Goal: Find specific page/section: Find specific page/section

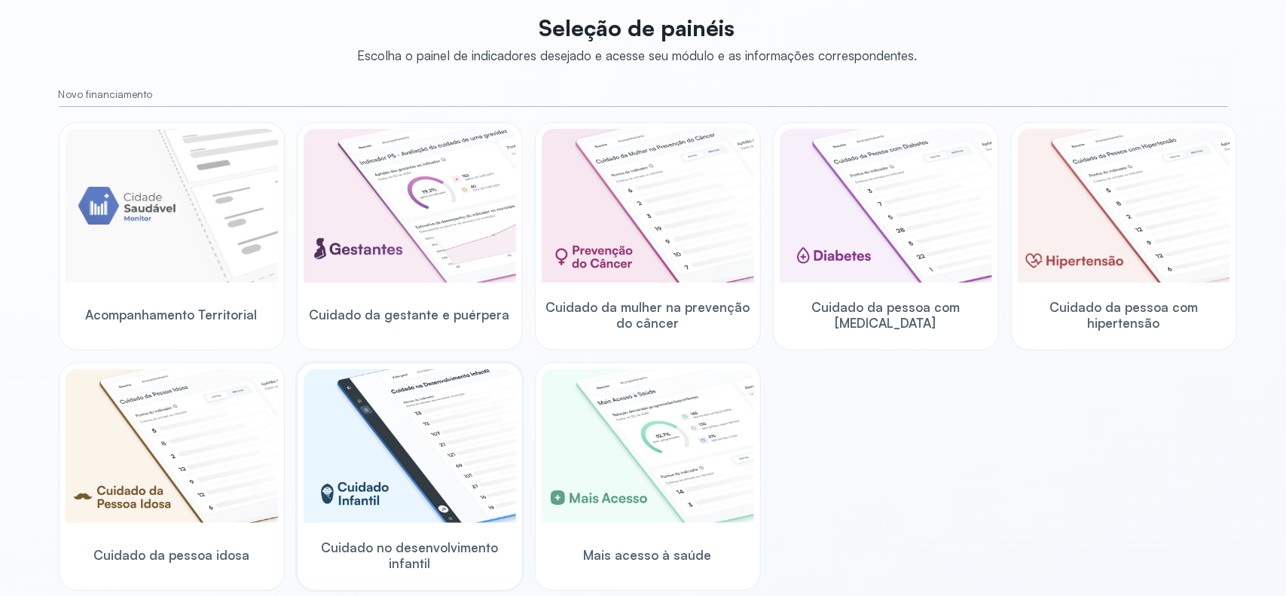
click at [423, 390] on img at bounding box center [410, 446] width 212 height 154
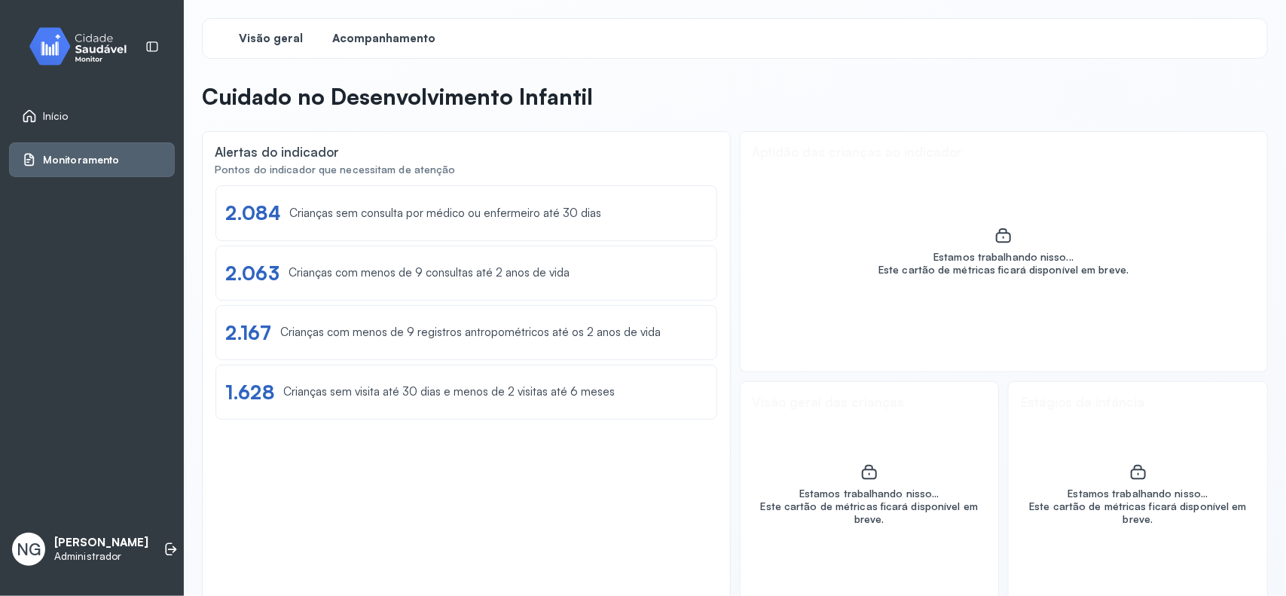
click at [401, 50] on div "Acompanhamento" at bounding box center [384, 38] width 113 height 27
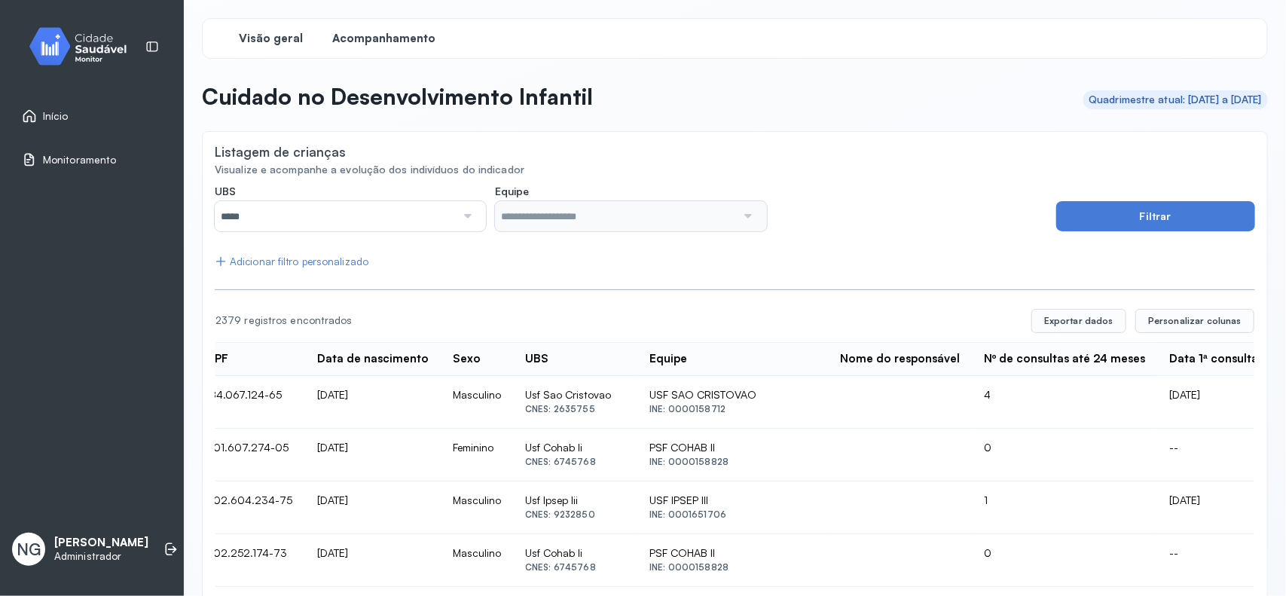
click at [262, 41] on span "Visão geral" at bounding box center [272, 39] width 64 height 14
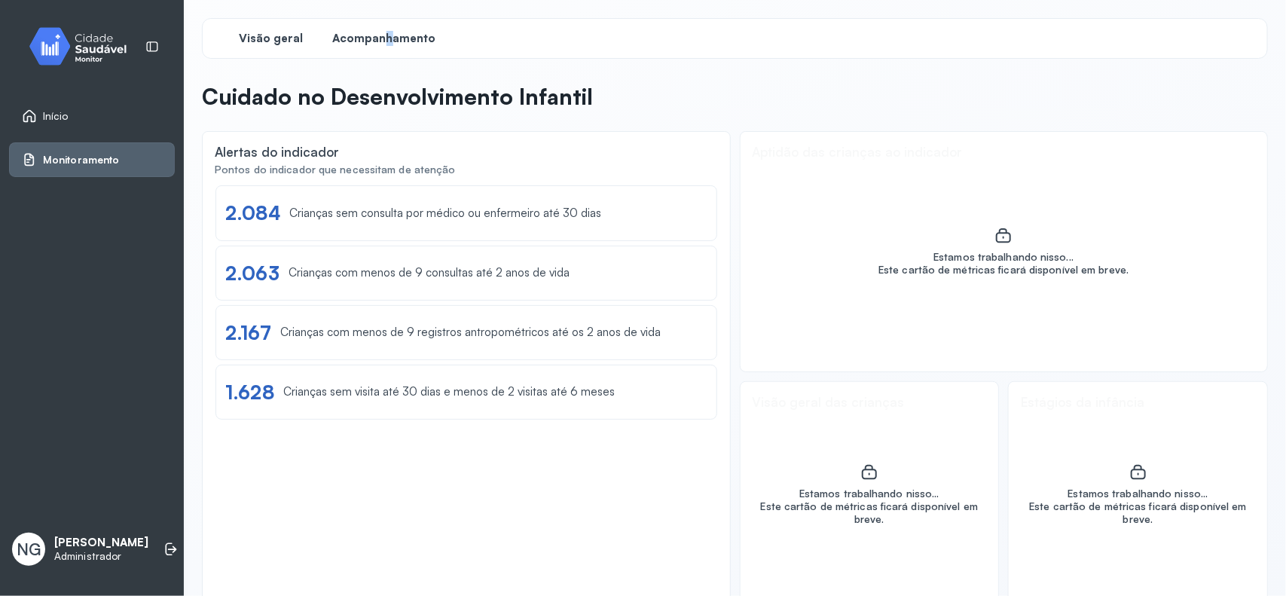
click at [390, 38] on span "Acompanhamento" at bounding box center [384, 39] width 103 height 14
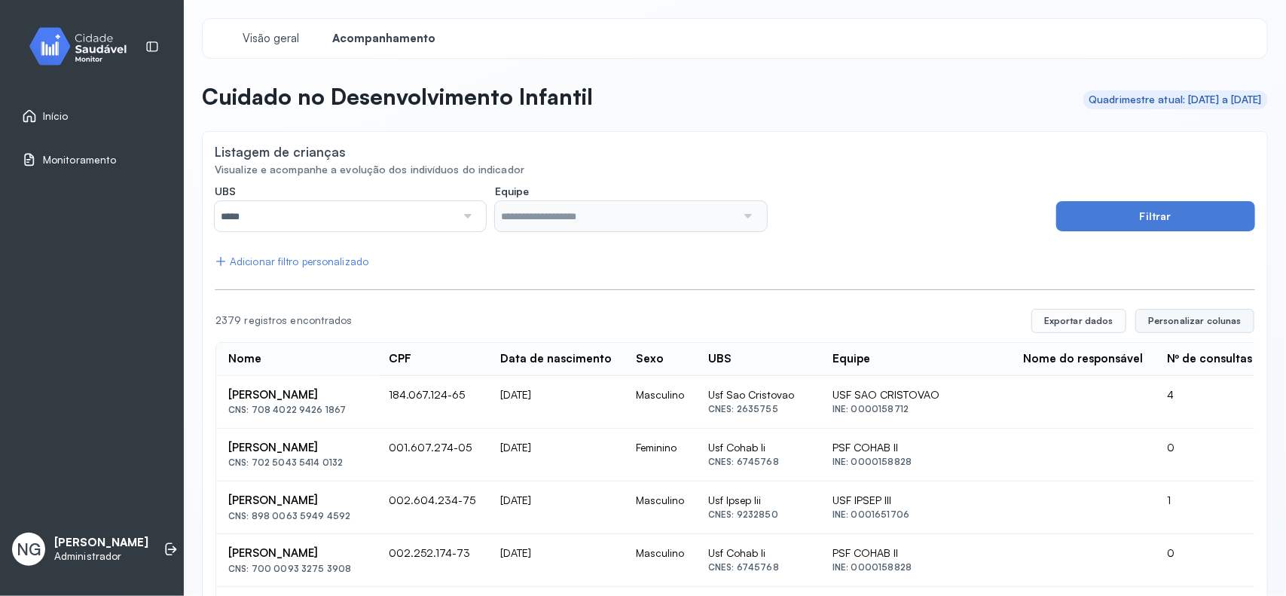
click at [1209, 318] on span "Personalizar colunas" at bounding box center [1194, 321] width 93 height 12
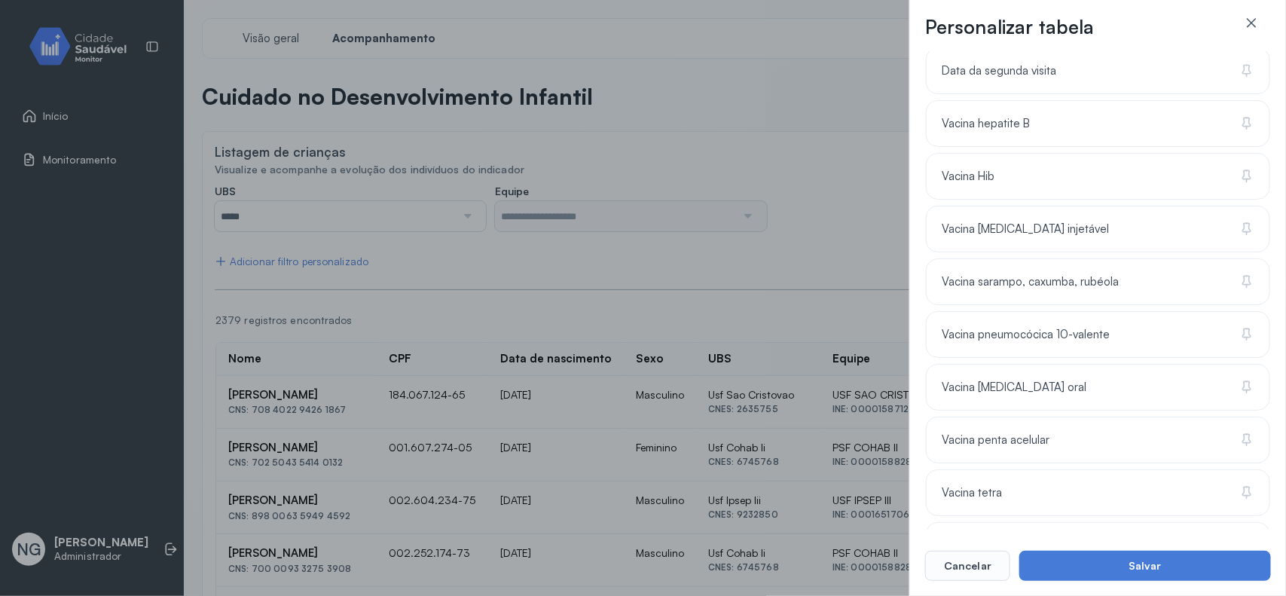
scroll to position [1546, 0]
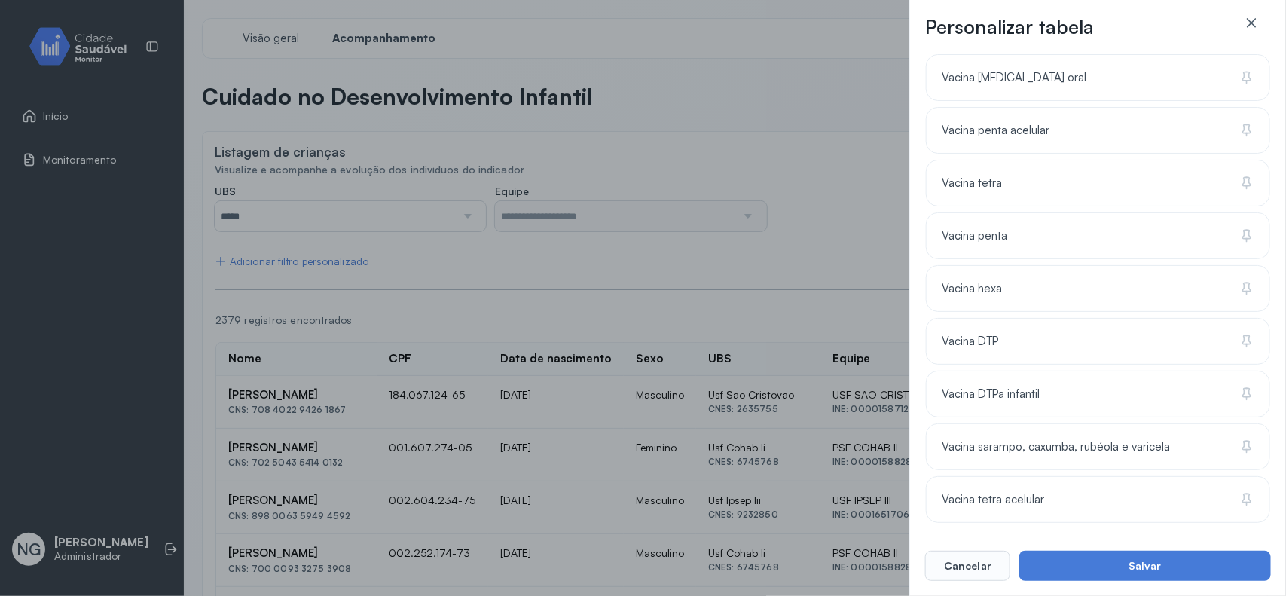
click at [768, 107] on div "Personalizar tabela Selecione as colunas para exibir na tabela. Buscar 9 coluna…" at bounding box center [643, 298] width 1286 height 596
click at [317, 396] on div "Personalizar tabela Selecione as colunas para exibir na tabela. Buscar 9 coluna…" at bounding box center [643, 298] width 1286 height 596
click at [1258, 19] on icon at bounding box center [1251, 22] width 15 height 15
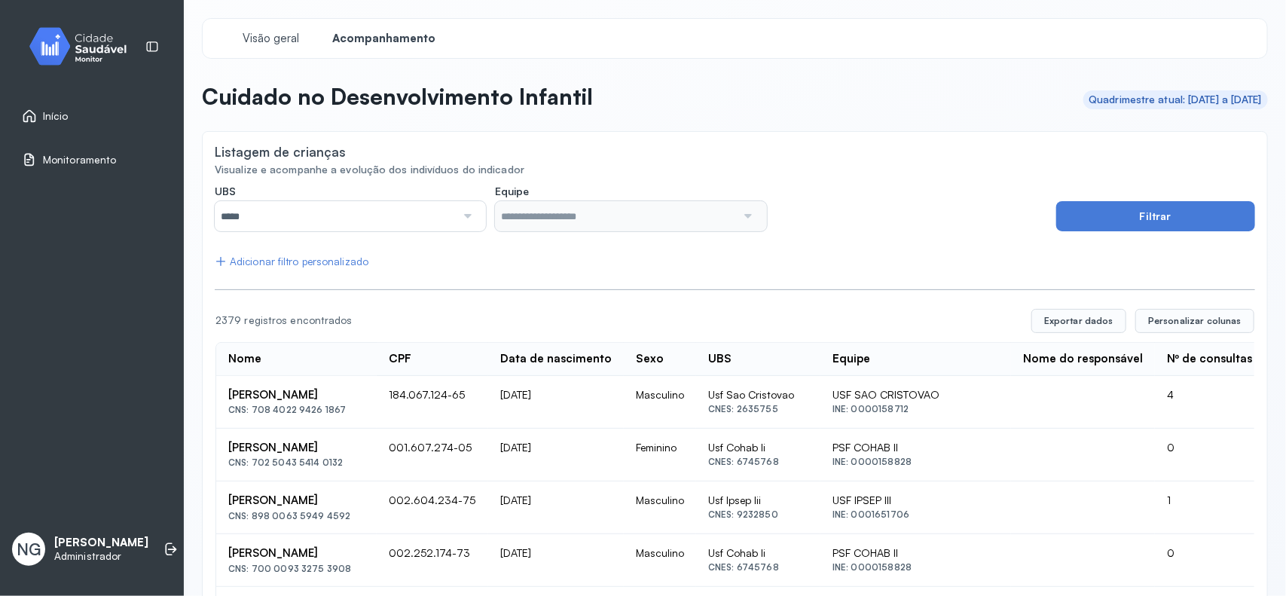
click at [356, 393] on div "[PERSON_NAME] [PERSON_NAME] [PERSON_NAME]" at bounding box center [296, 395] width 136 height 14
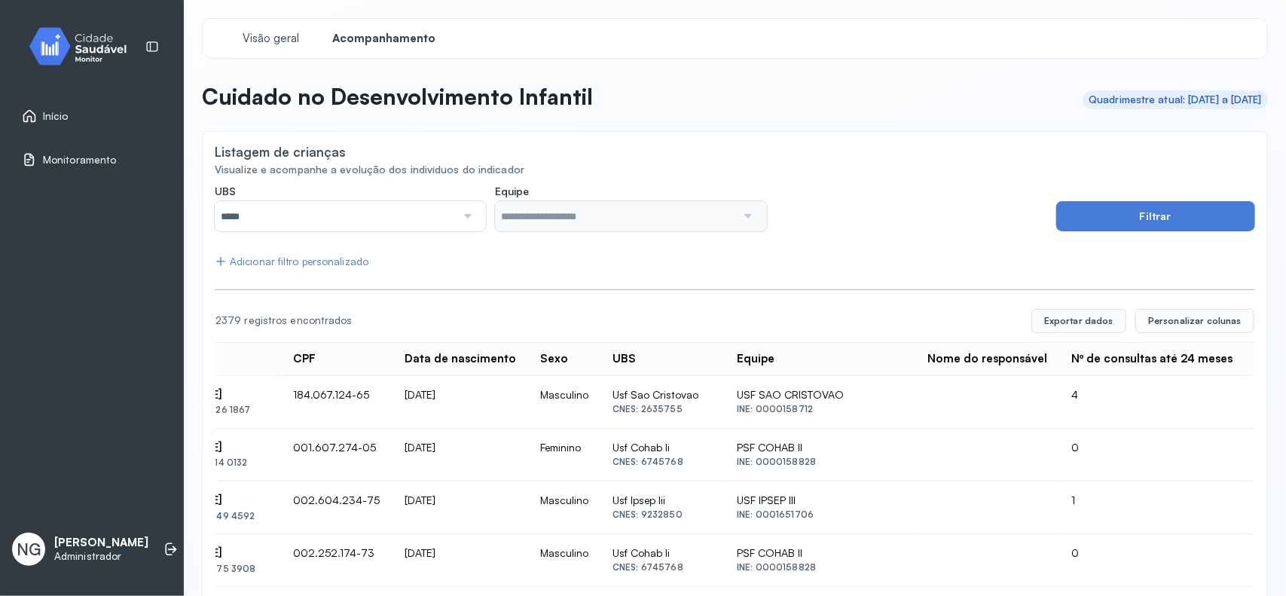
scroll to position [0, 183]
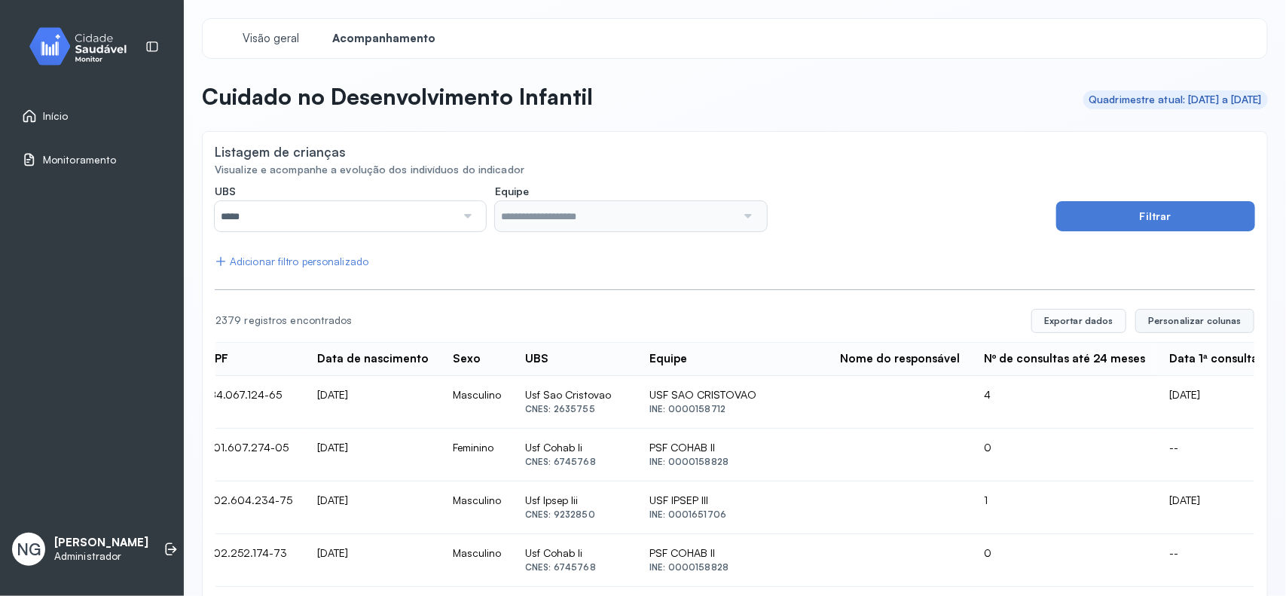
click at [1193, 322] on span "Personalizar colunas" at bounding box center [1194, 321] width 93 height 12
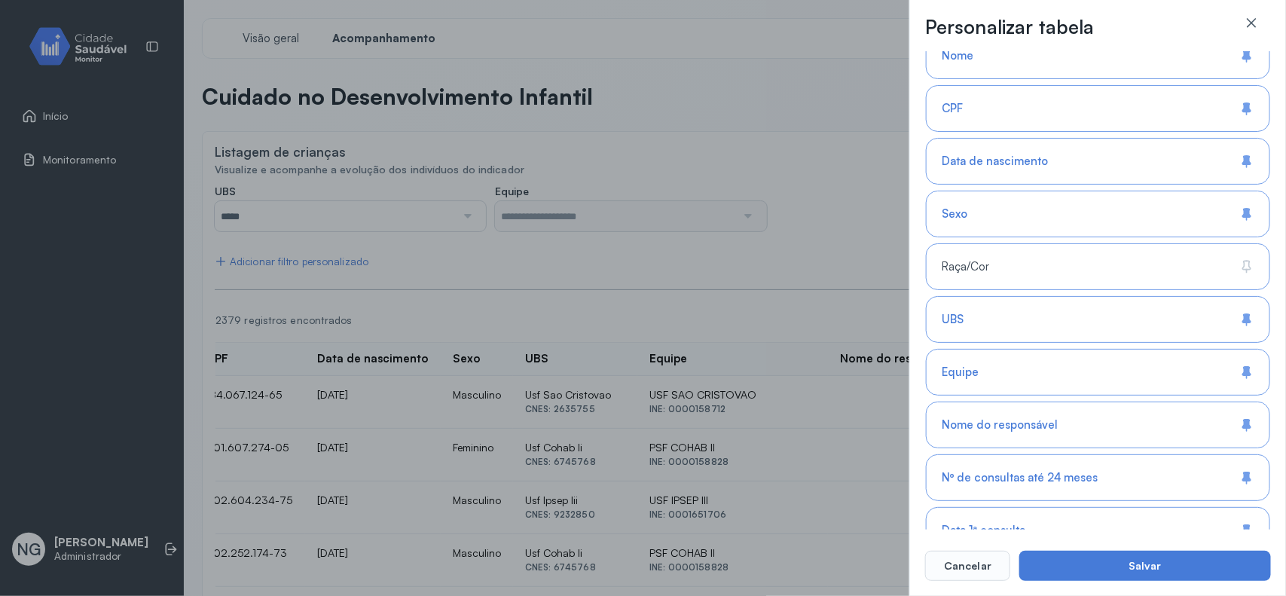
scroll to position [471, 0]
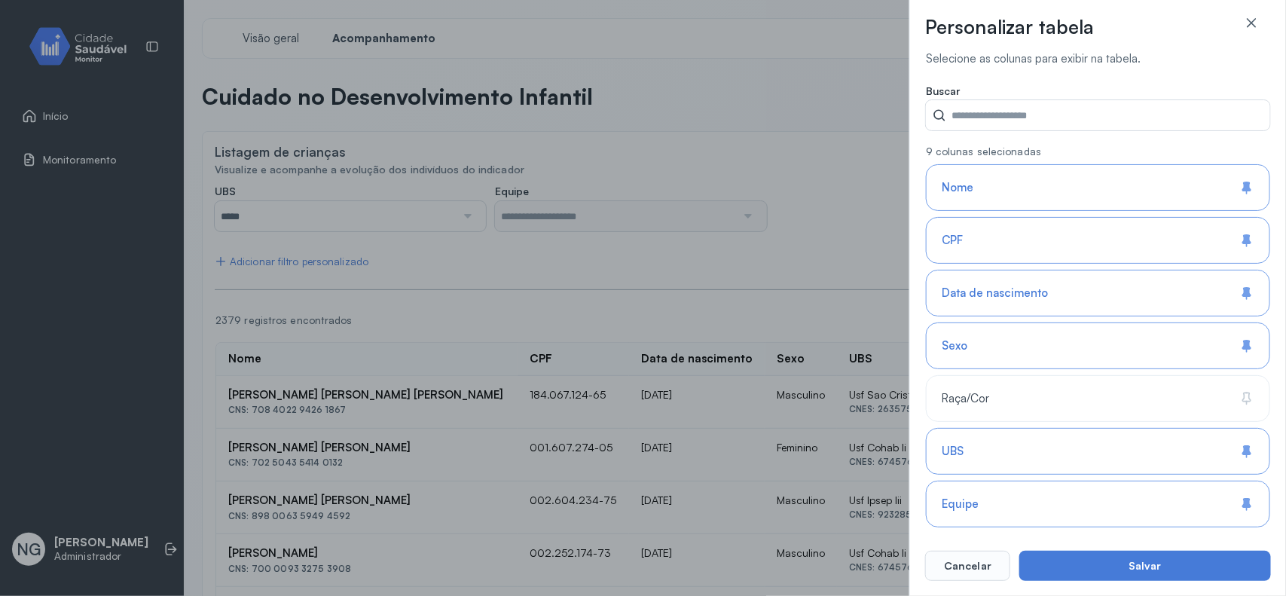
scroll to position [471, 0]
